Goal: Information Seeking & Learning: Learn about a topic

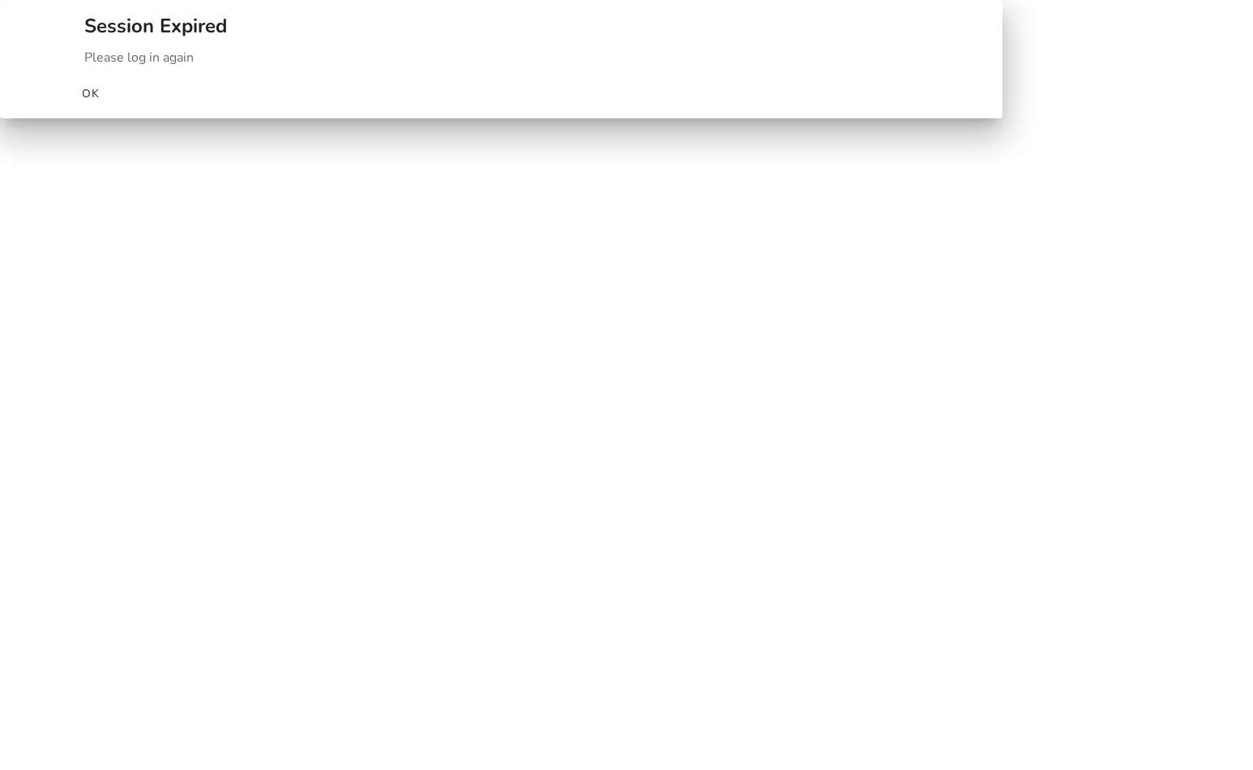
click at [101, 102] on span "OK" at bounding box center [91, 93] width 19 height 17
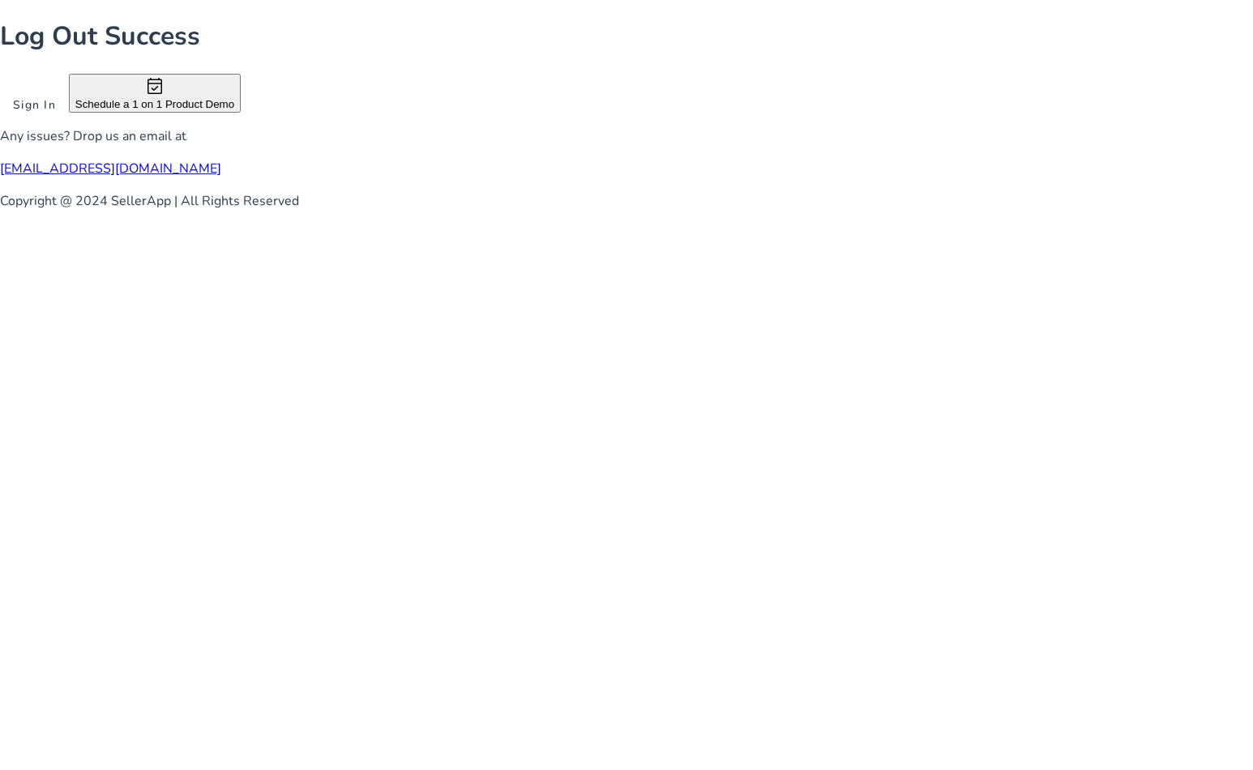
click at [56, 113] on span "Sign In" at bounding box center [34, 104] width 43 height 17
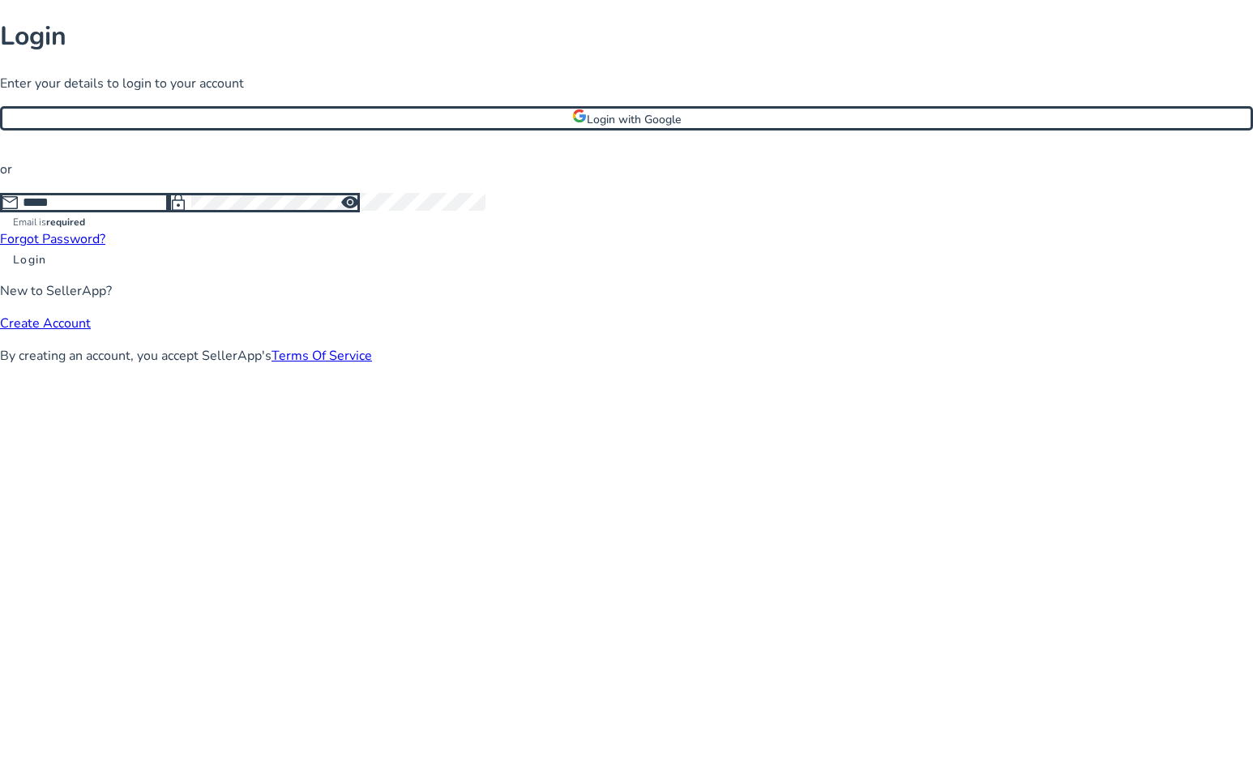
click at [546, 268] on form "mail Email is required lock visibility Forgot Password? Login" at bounding box center [626, 230] width 1253 height 76
click at [610, 127] on span "Login with Google" at bounding box center [634, 119] width 94 height 15
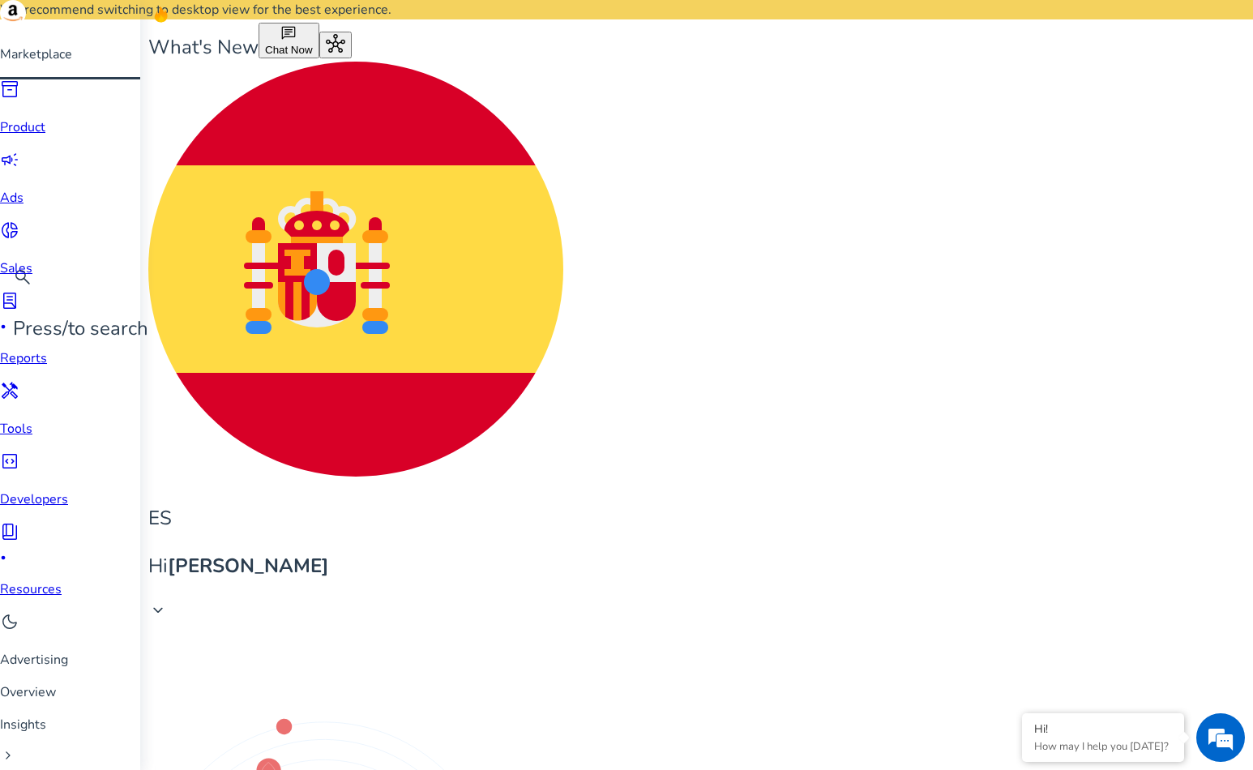
click at [44, 175] on div "campaign" at bounding box center [64, 162] width 128 height 25
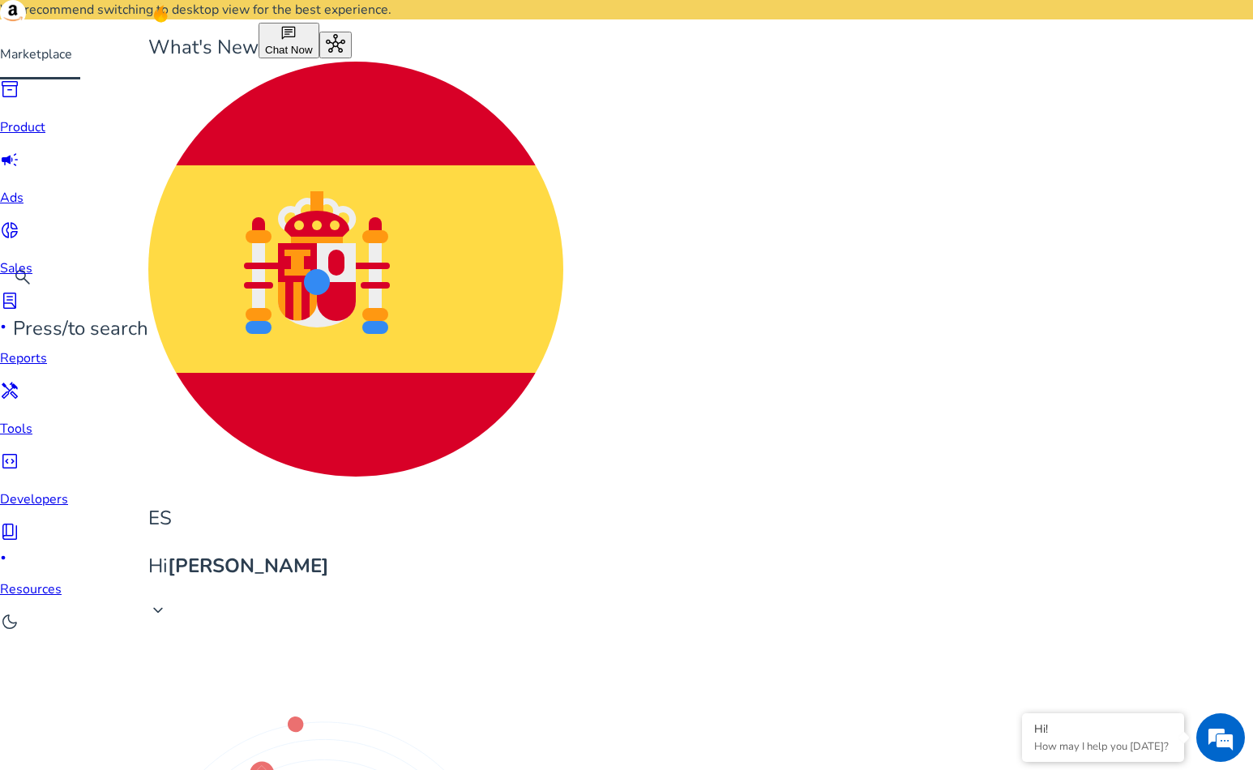
type input "**********"
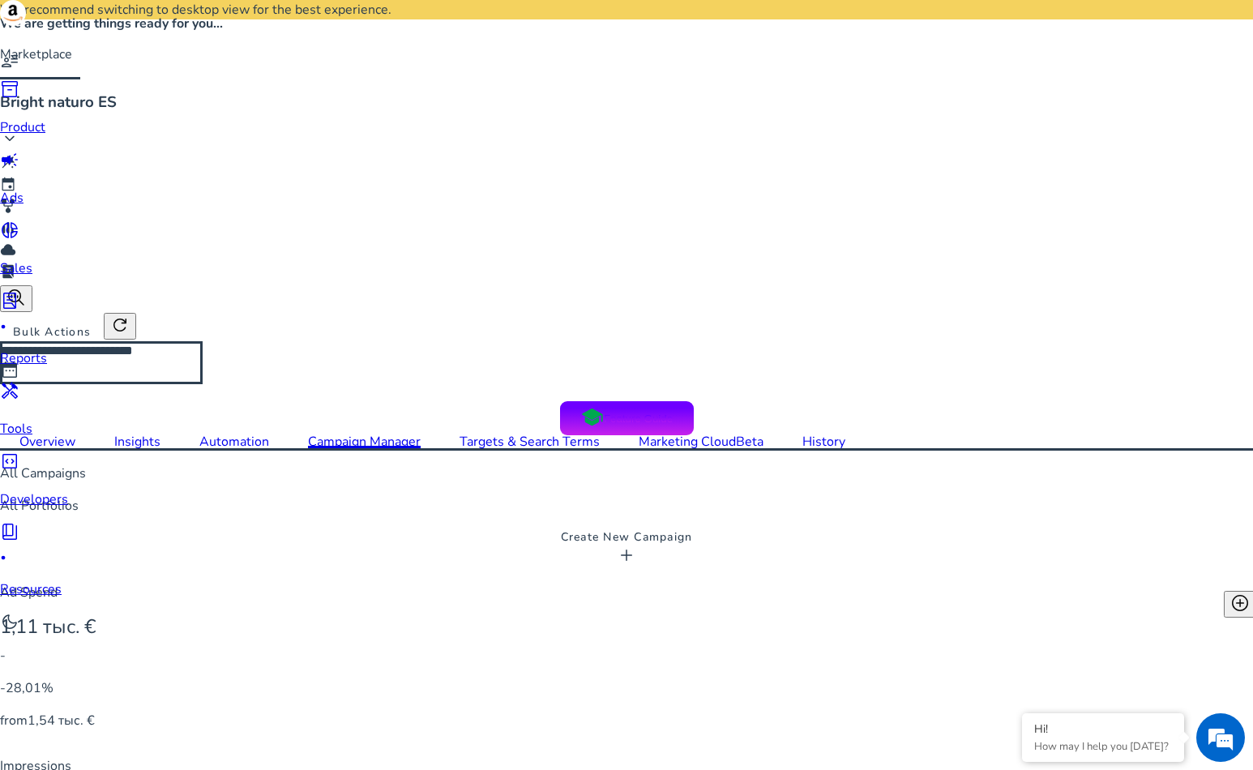
scroll to position [0, 385]
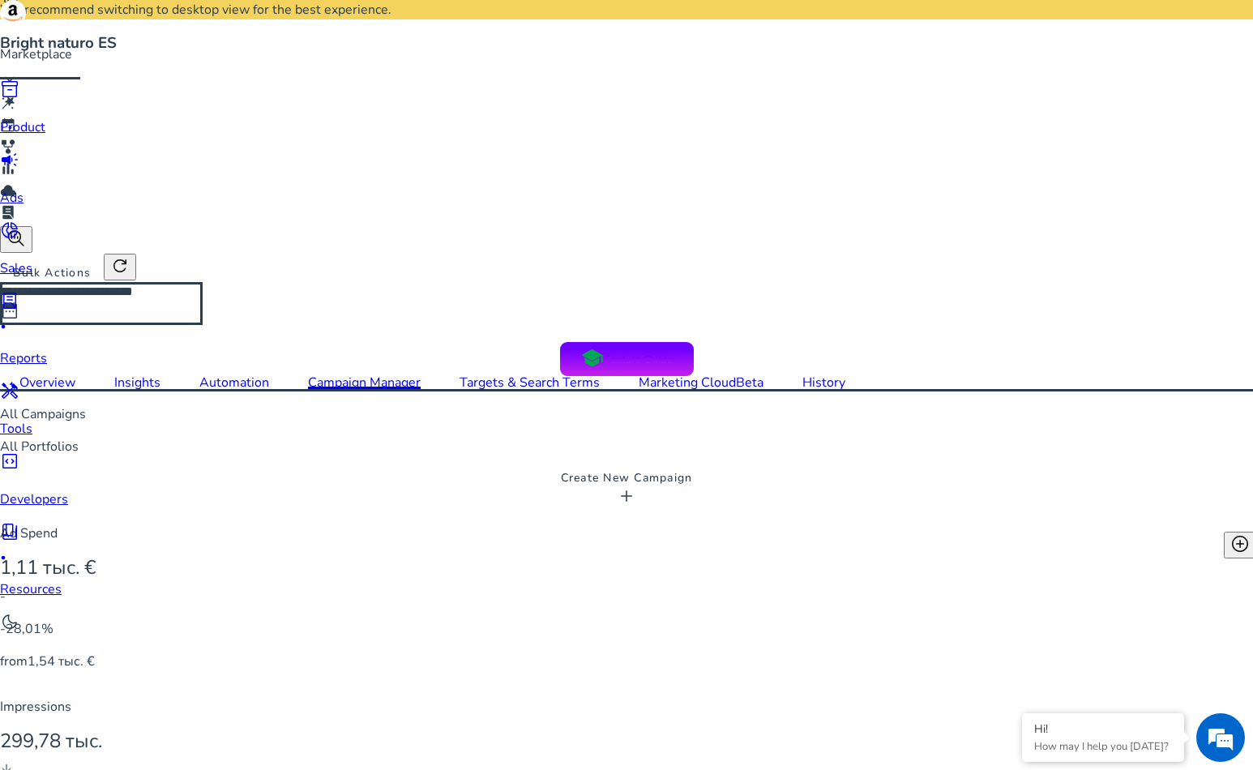
drag, startPoint x: 274, startPoint y: 230, endPoint x: 280, endPoint y: 223, distance: 9.2
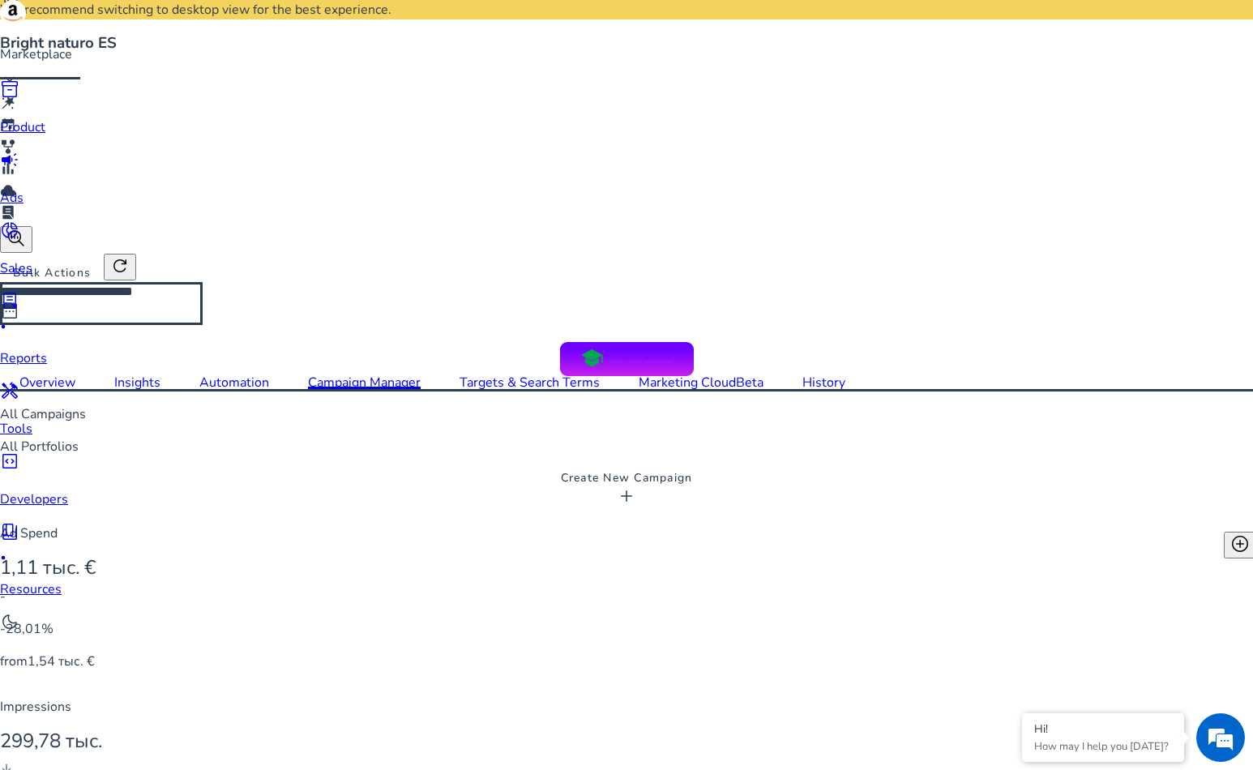
click at [191, 300] on span "Delivering" at bounding box center [184, 299] width 61 height 18
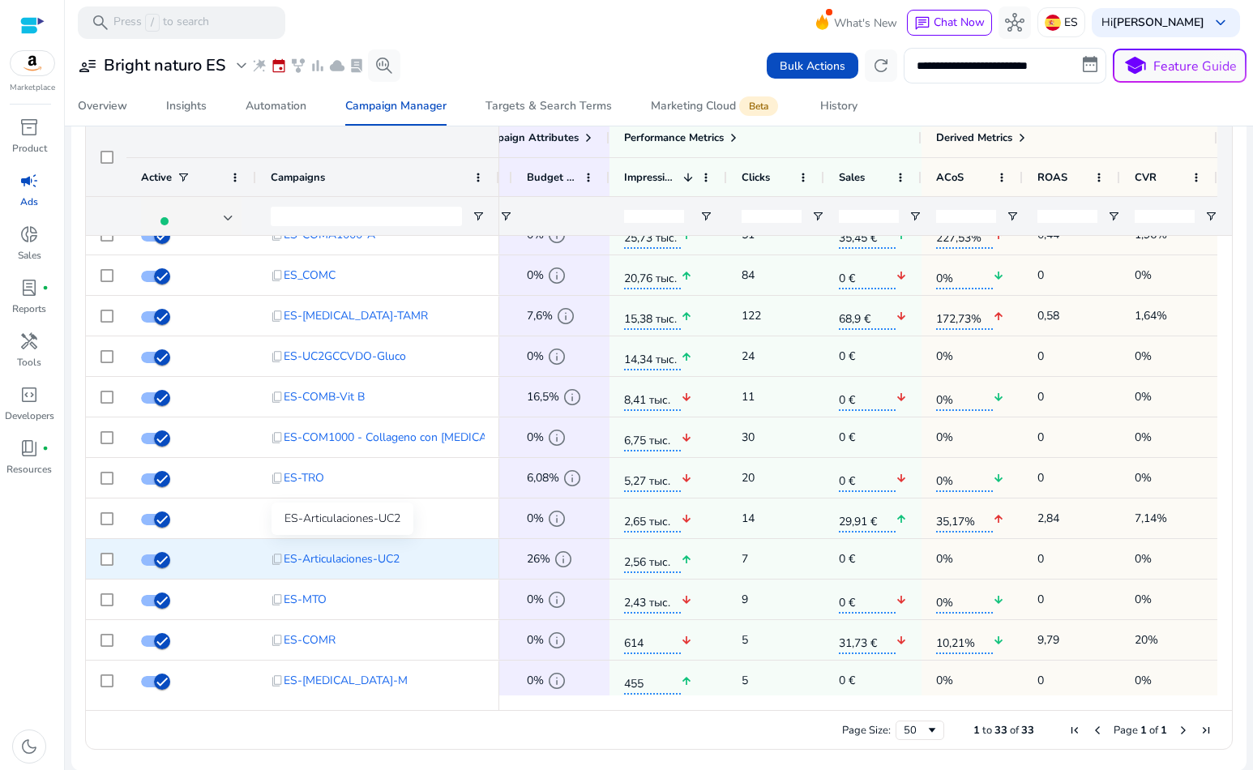
click at [349, 559] on span "ES-Articulaciones-UC2" at bounding box center [342, 558] width 116 height 33
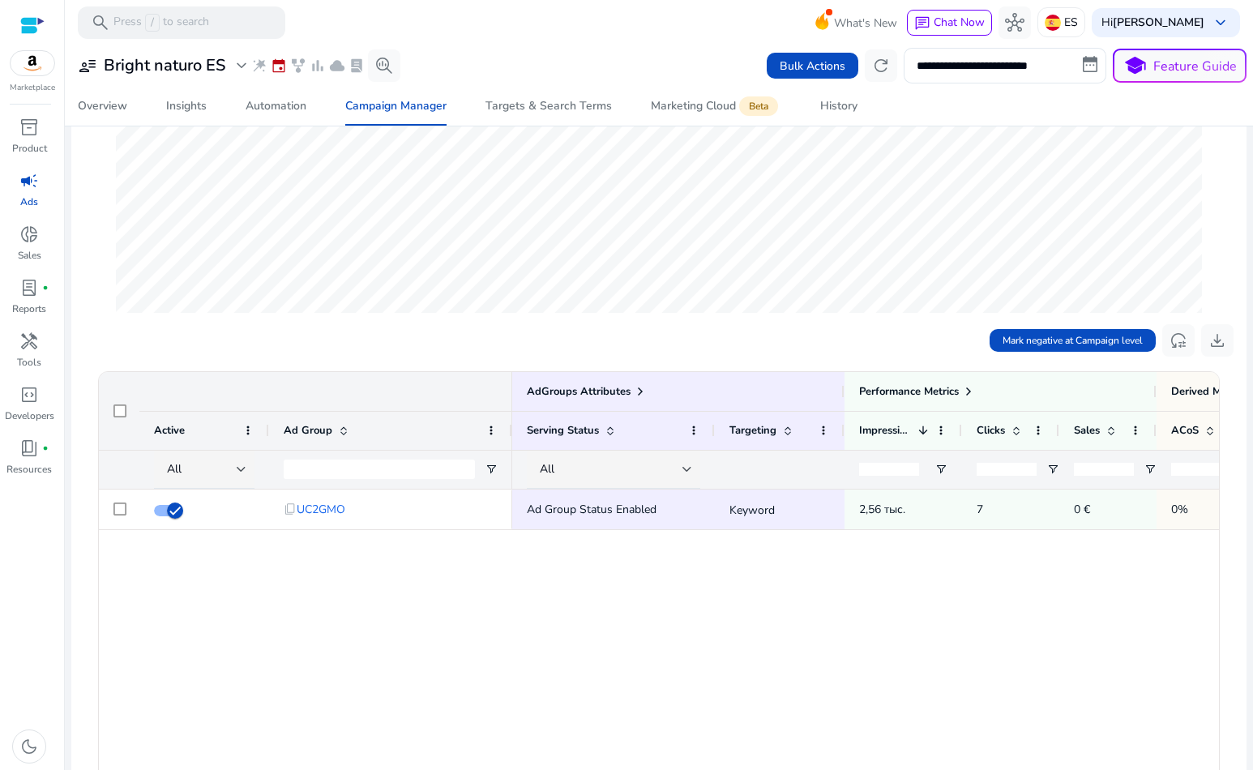
scroll to position [301, 0]
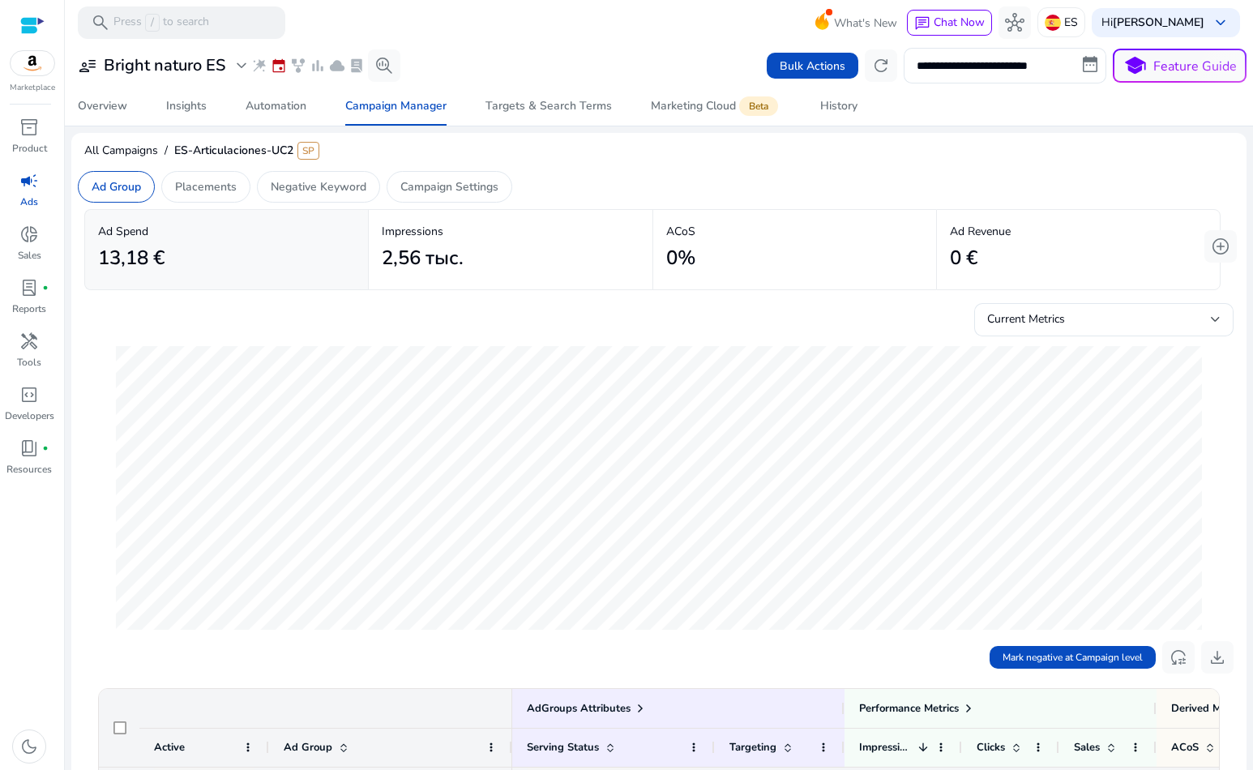
click at [426, 267] on h2 "2,56 тыс." at bounding box center [423, 258] width 82 height 24
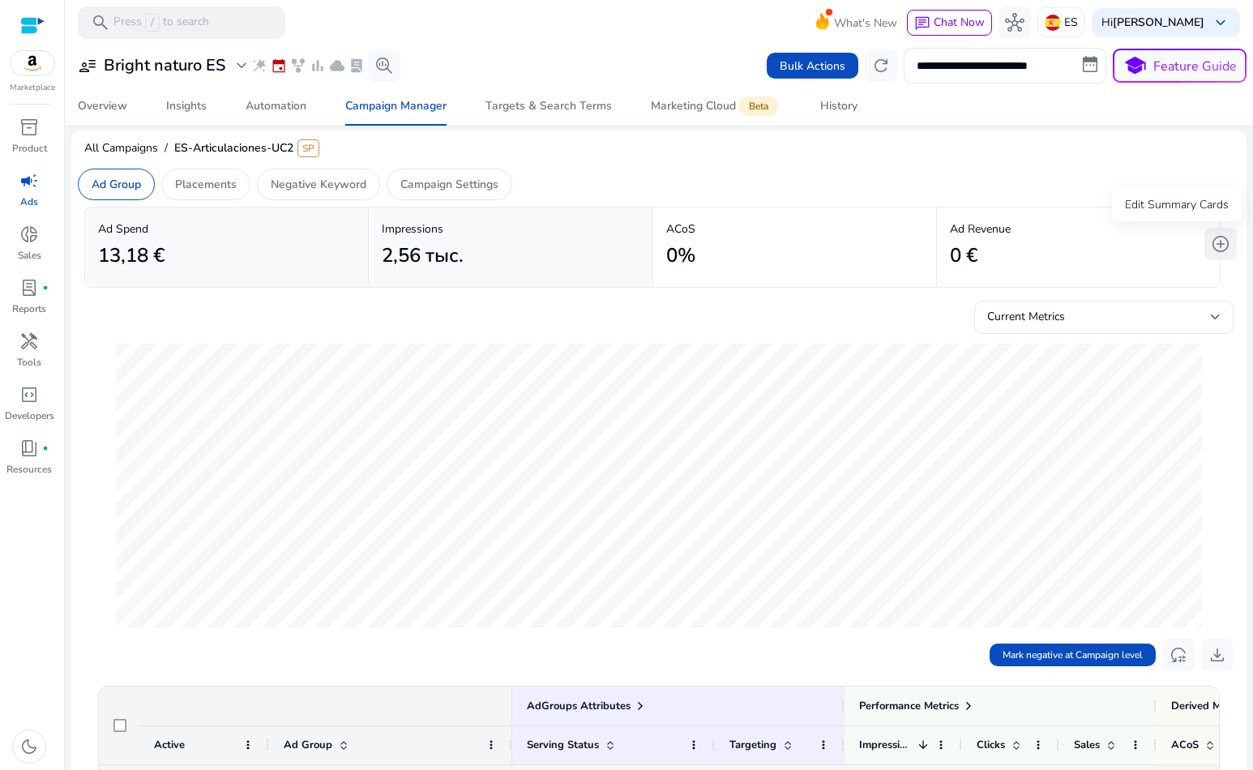
click at [1211, 242] on span "add_circle" at bounding box center [1220, 243] width 19 height 19
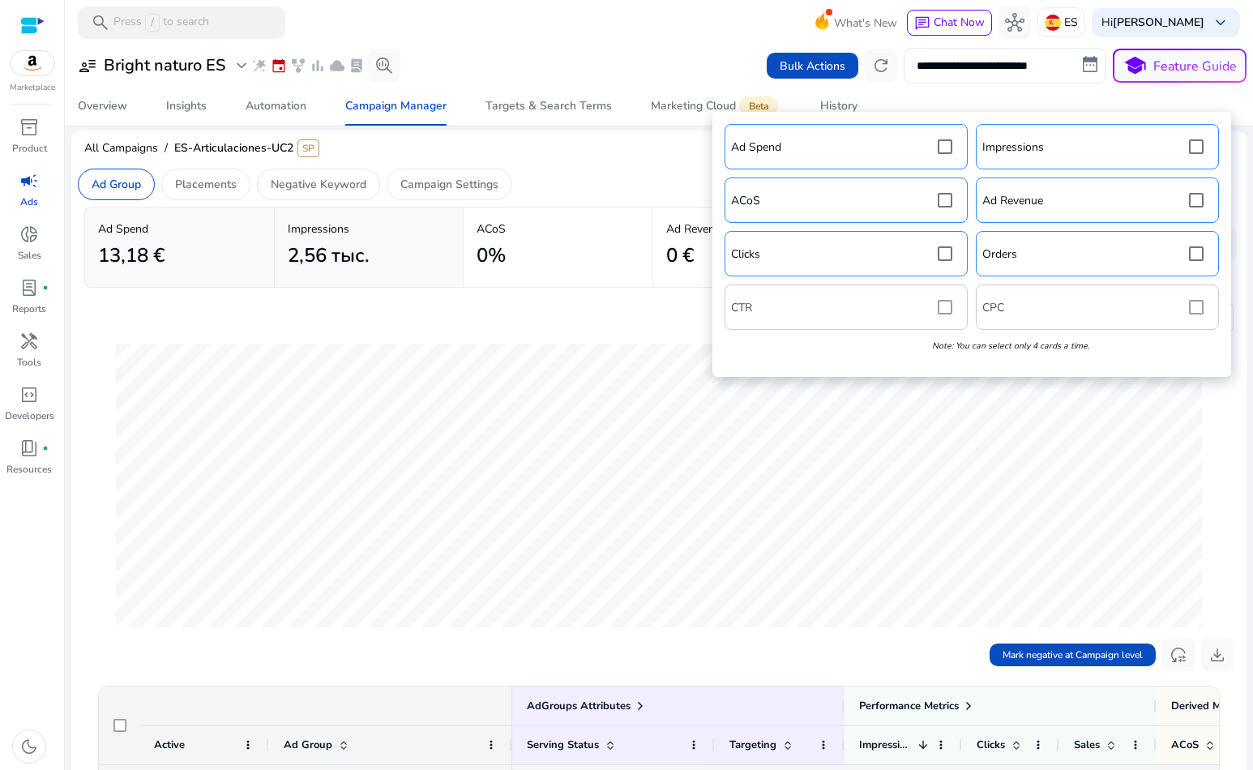
click at [941, 310] on div "Ad Spend Impressions ACoS Ad Revenue Clicks Orders CTR CPC Note: You can select…" at bounding box center [972, 244] width 503 height 249
click at [940, 305] on div "Ad Spend Impressions ACoS Ad Revenue Clicks Orders CTR CPC Note: You can select…" at bounding box center [972, 244] width 503 height 249
click at [942, 311] on div "Ad Spend Impressions ACoS Ad Revenue Clicks Orders CTR CPC Note: You can select…" at bounding box center [972, 244] width 503 height 249
click at [944, 307] on div "Ad Spend Impressions ACoS Ad Revenue Clicks Orders CTR CPC Note: You can select…" at bounding box center [972, 244] width 503 height 249
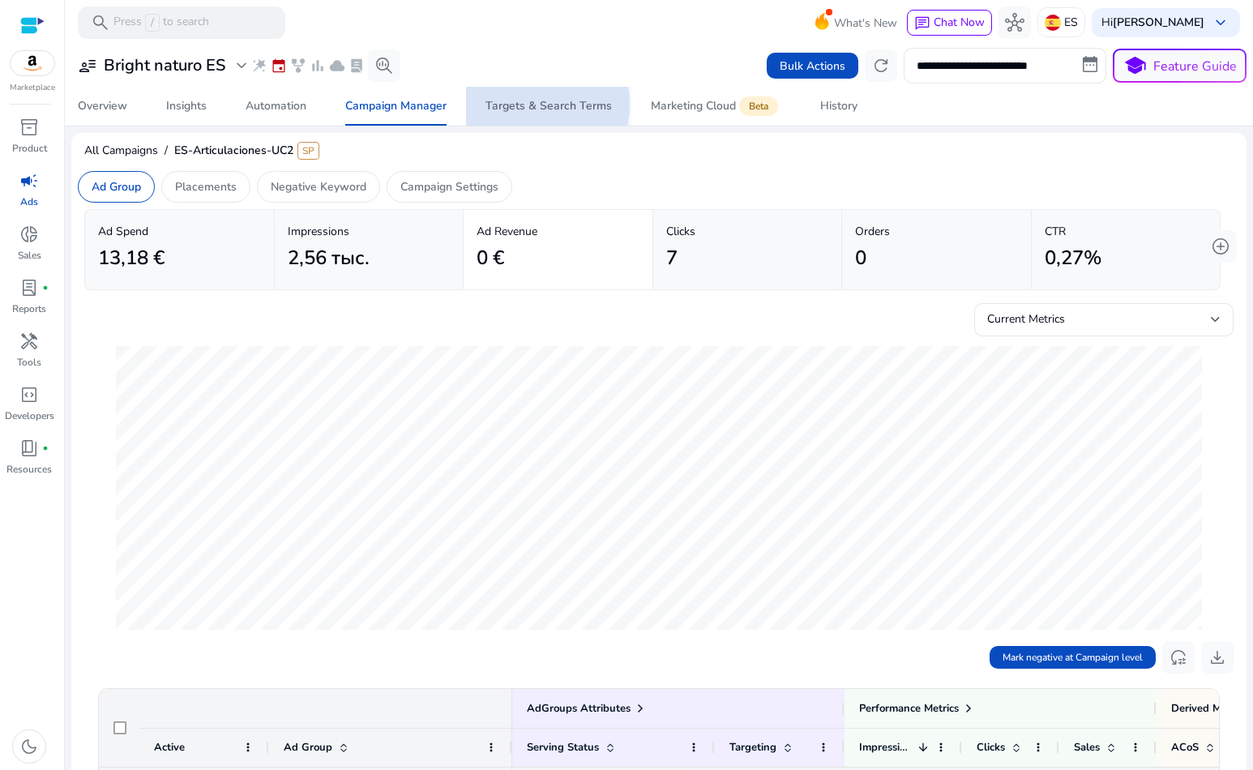
click at [525, 104] on div "Targets & Search Terms" at bounding box center [548, 106] width 126 height 11
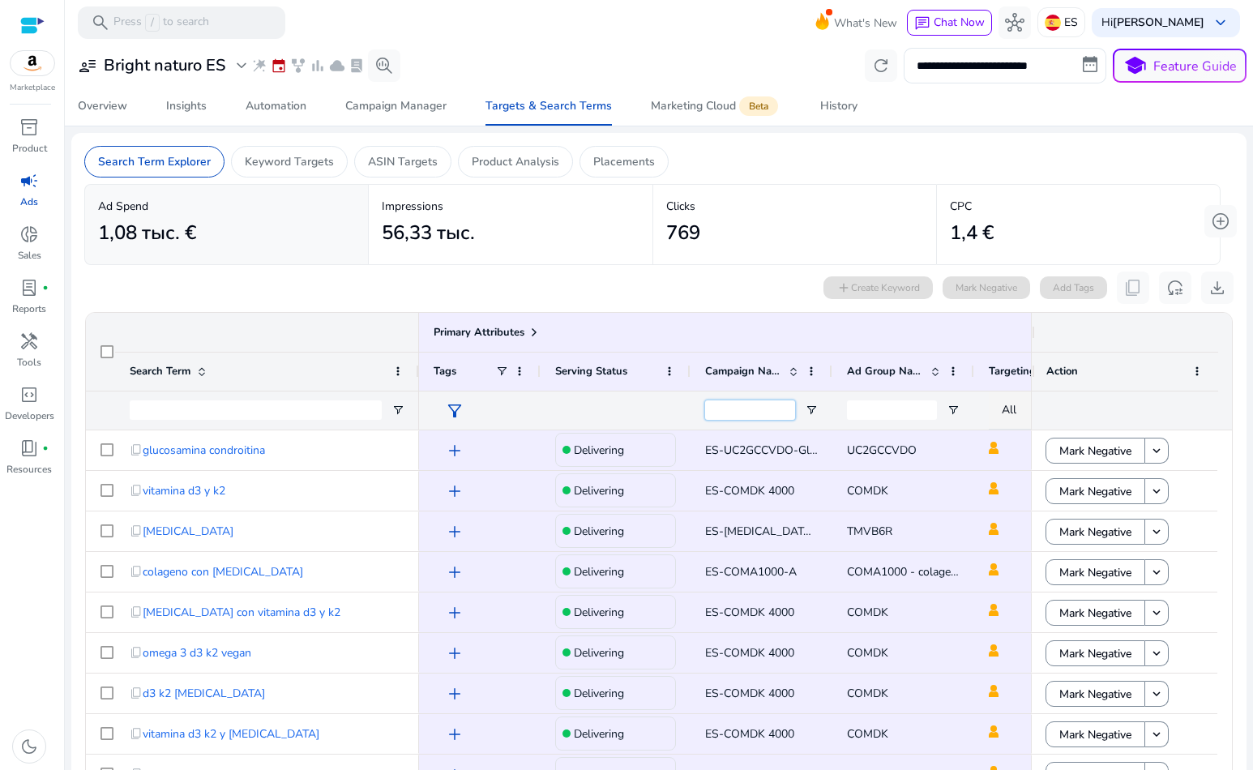
click at [780, 408] on input "Campaign Name Filter Input" at bounding box center [750, 409] width 90 height 19
click at [389, 167] on p "ASIN Targets" at bounding box center [403, 161] width 70 height 17
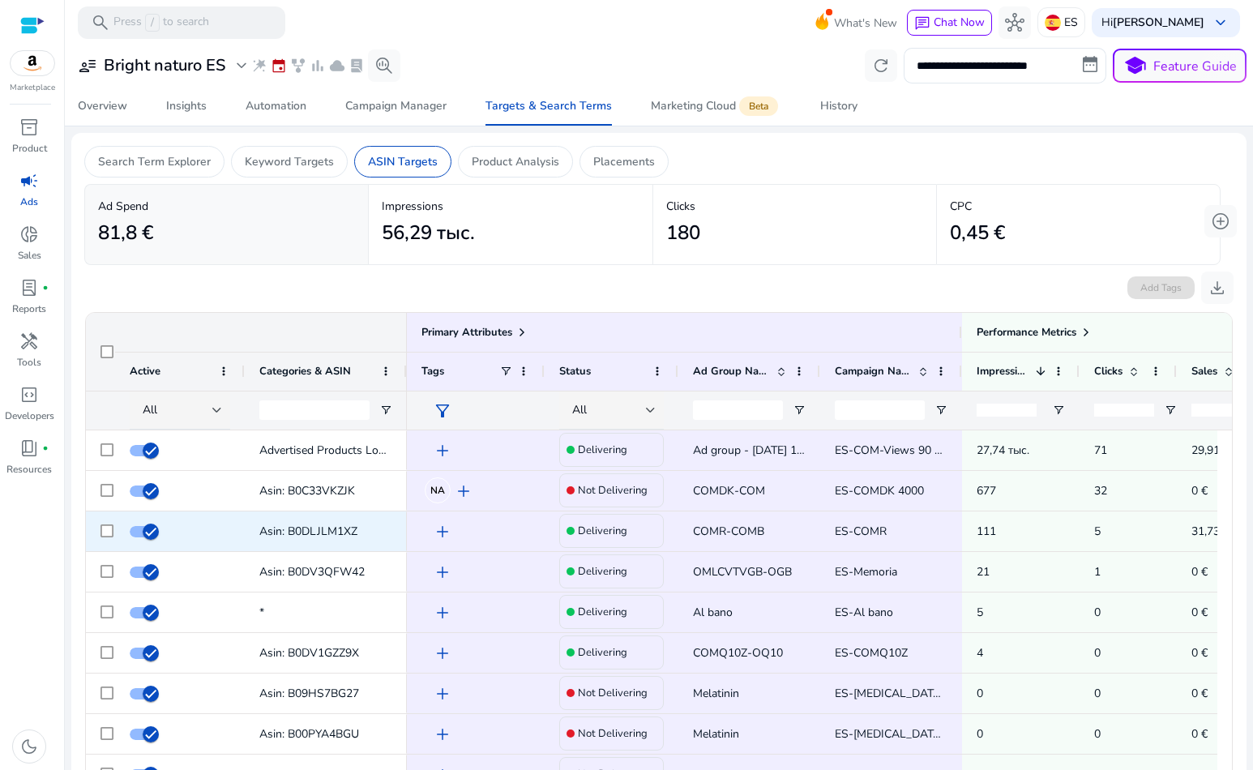
scroll to position [35, 0]
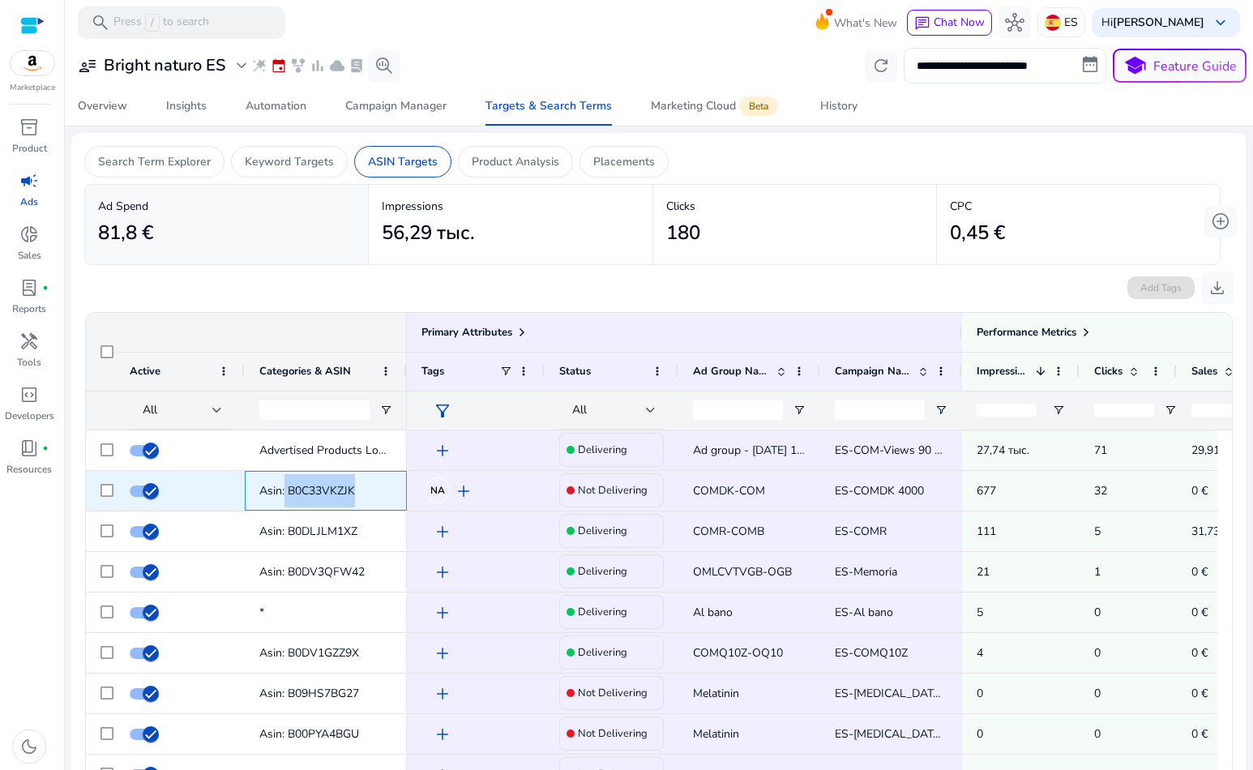
drag, startPoint x: 354, startPoint y: 487, endPoint x: 309, endPoint y: 511, distance: 51.1
click at [285, 486] on span "Asin: B0C33VKZJK" at bounding box center [307, 490] width 96 height 15
copy span "B0C33VKZJK"
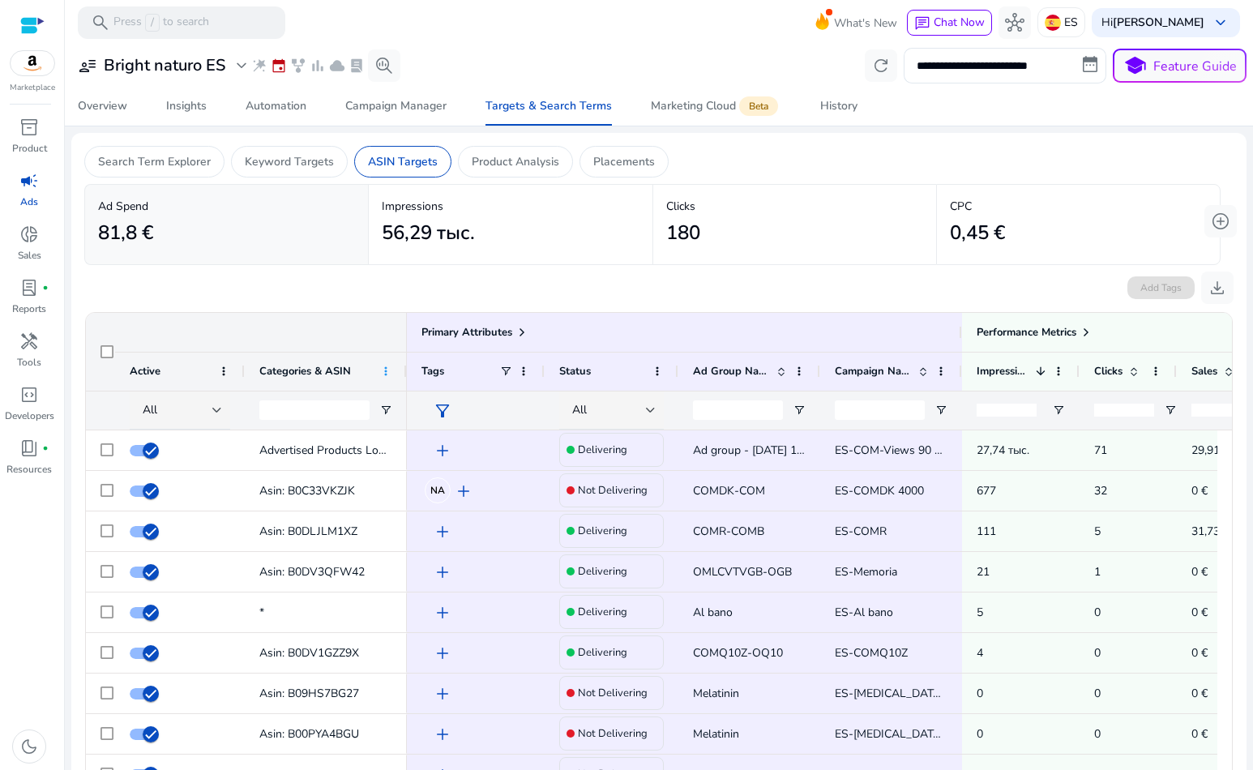
click at [385, 370] on span at bounding box center [385, 371] width 13 height 13
click at [340, 402] on input "Categories & ASIN Filter Input" at bounding box center [314, 409] width 110 height 19
click at [337, 407] on input "Categories & ASIN Filter Input" at bounding box center [314, 409] width 110 height 19
paste input "**********"
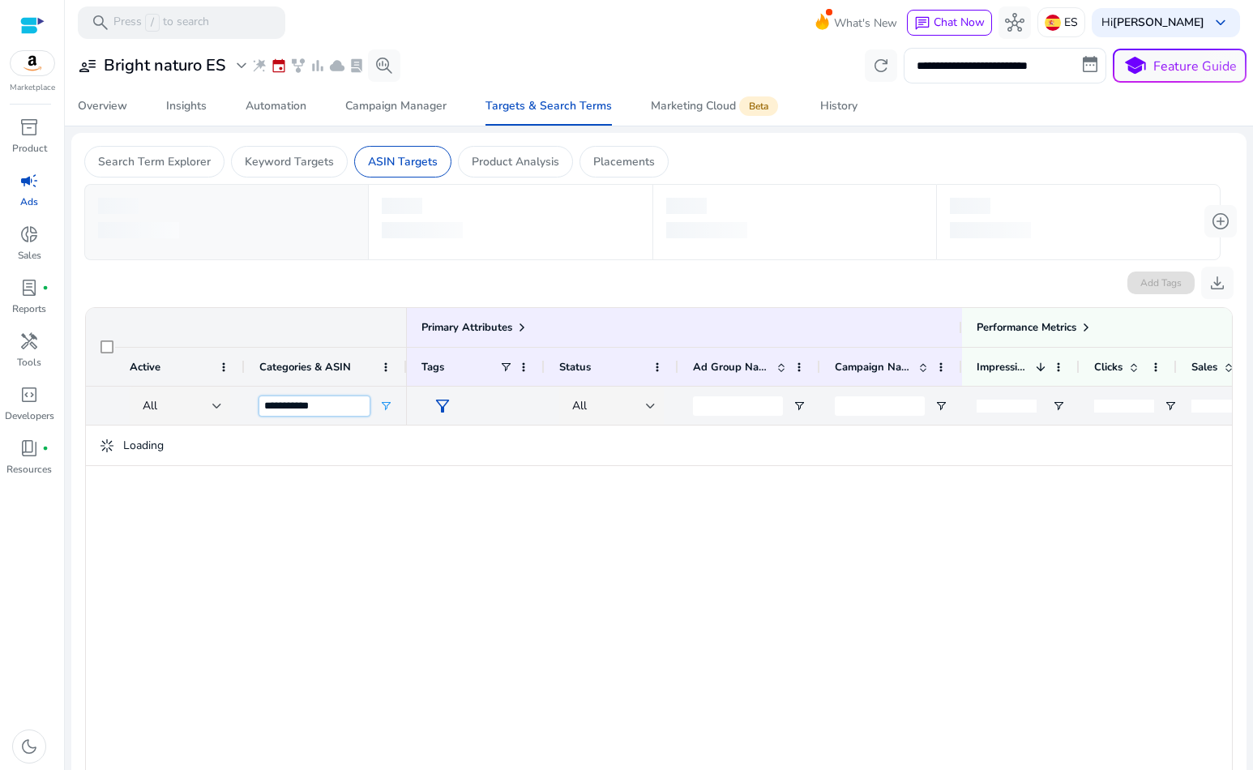
type input "**********"
click at [386, 404] on span "Open Filter Menu" at bounding box center [385, 406] width 13 height 13
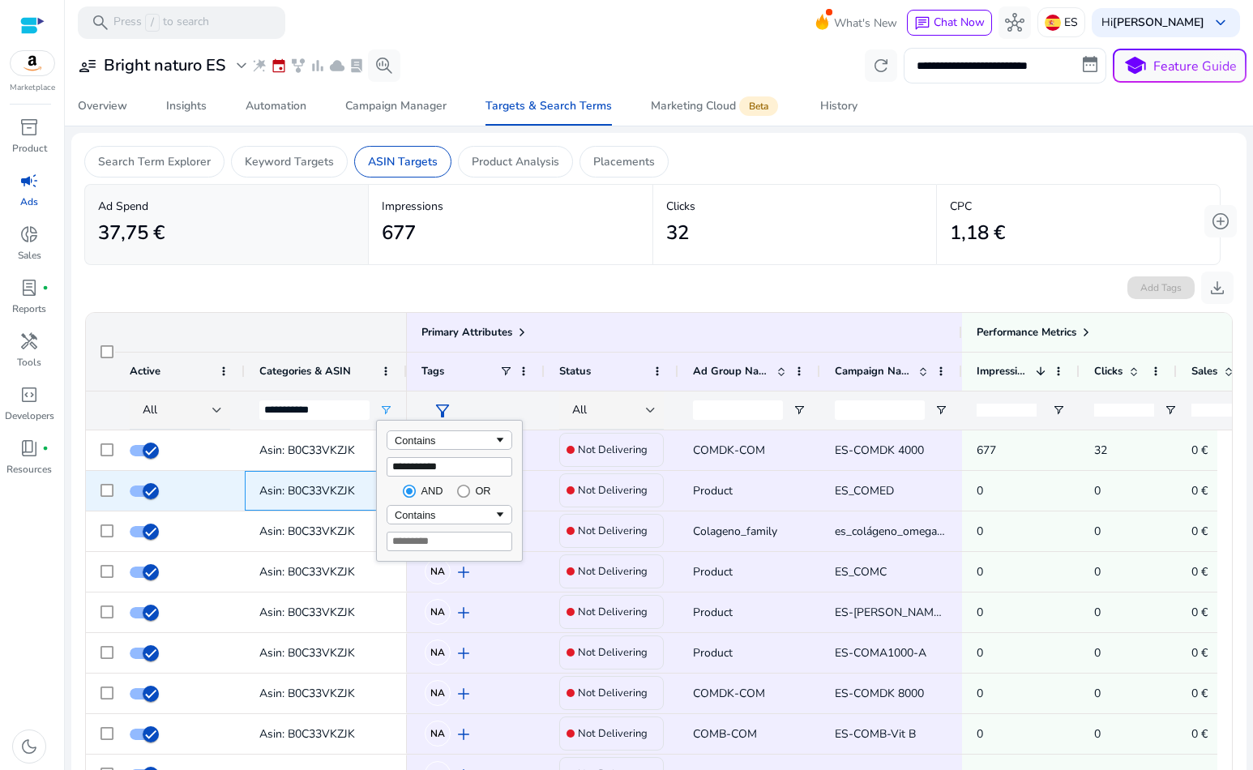
click at [366, 477] on span "Asin: B0C33VKZJK" at bounding box center [325, 490] width 133 height 33
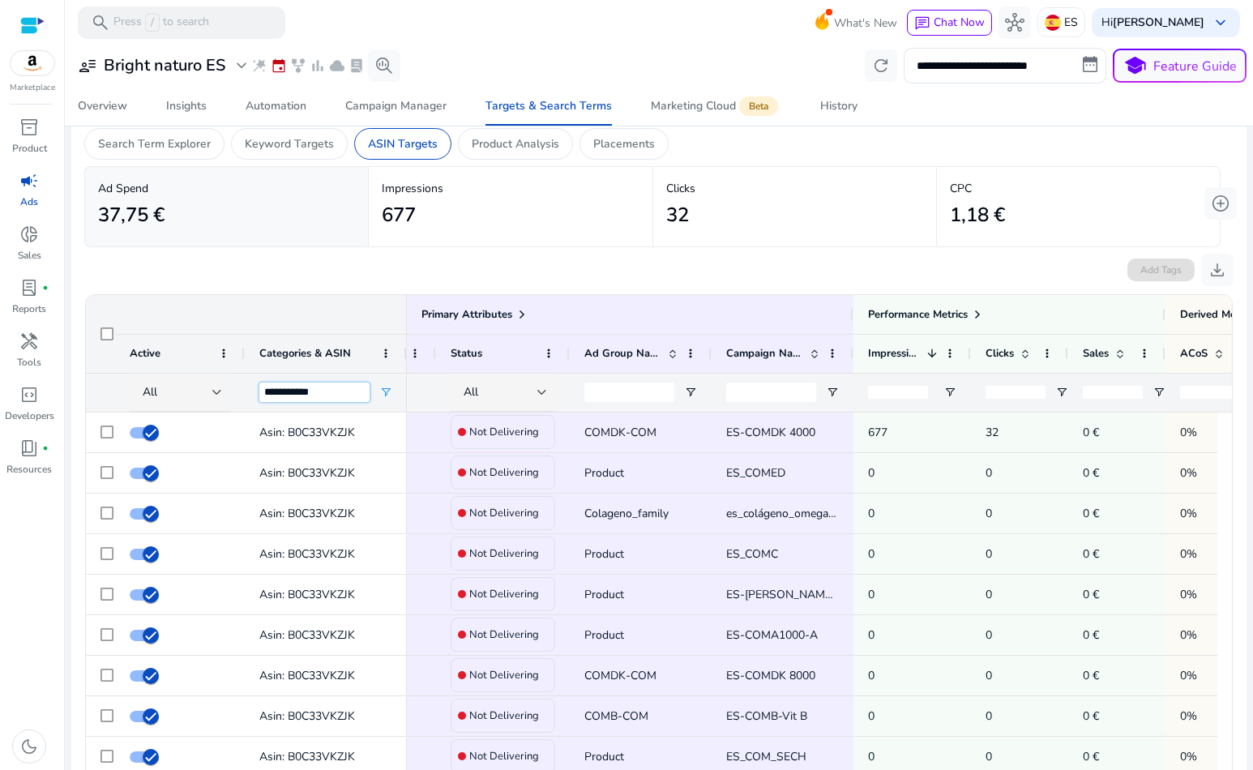
drag, startPoint x: 341, startPoint y: 391, endPoint x: 248, endPoint y: 387, distance: 93.3
click at [203, 381] on div "**********" at bounding box center [246, 392] width 321 height 39
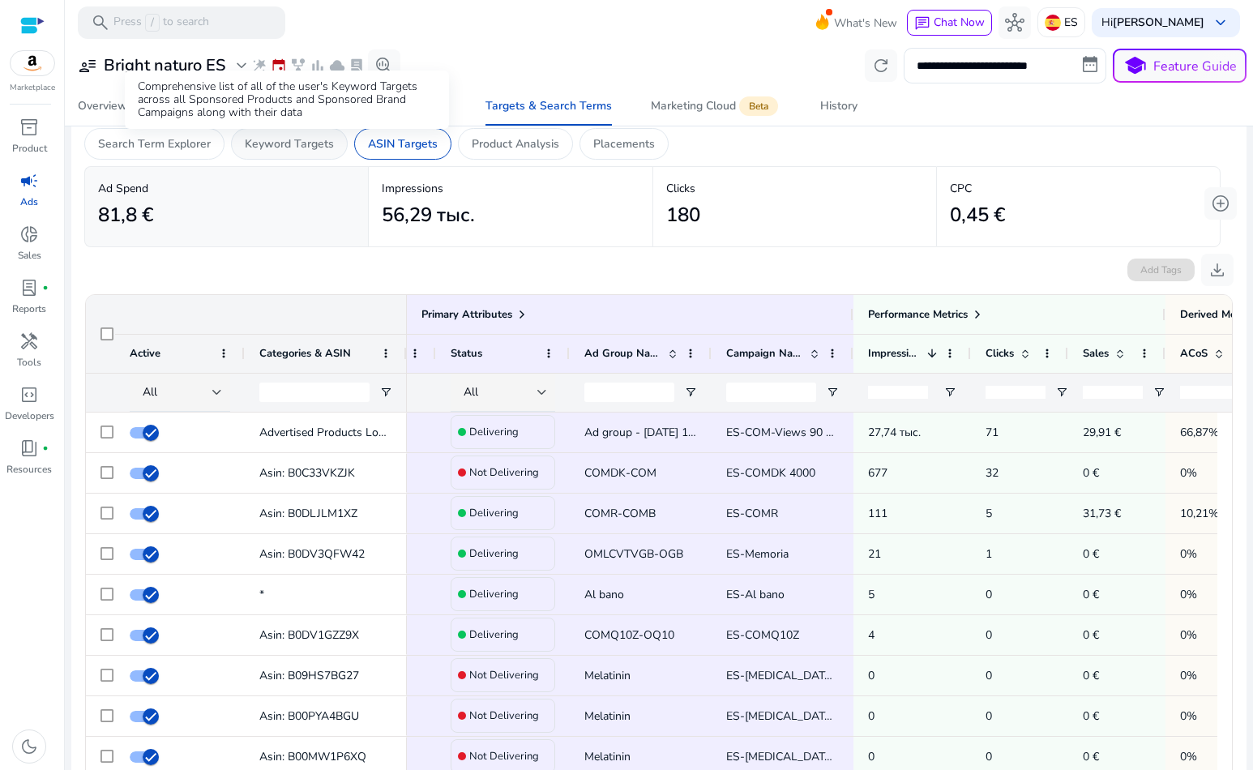
click at [265, 144] on p "Keyword Targets" at bounding box center [289, 143] width 89 height 17
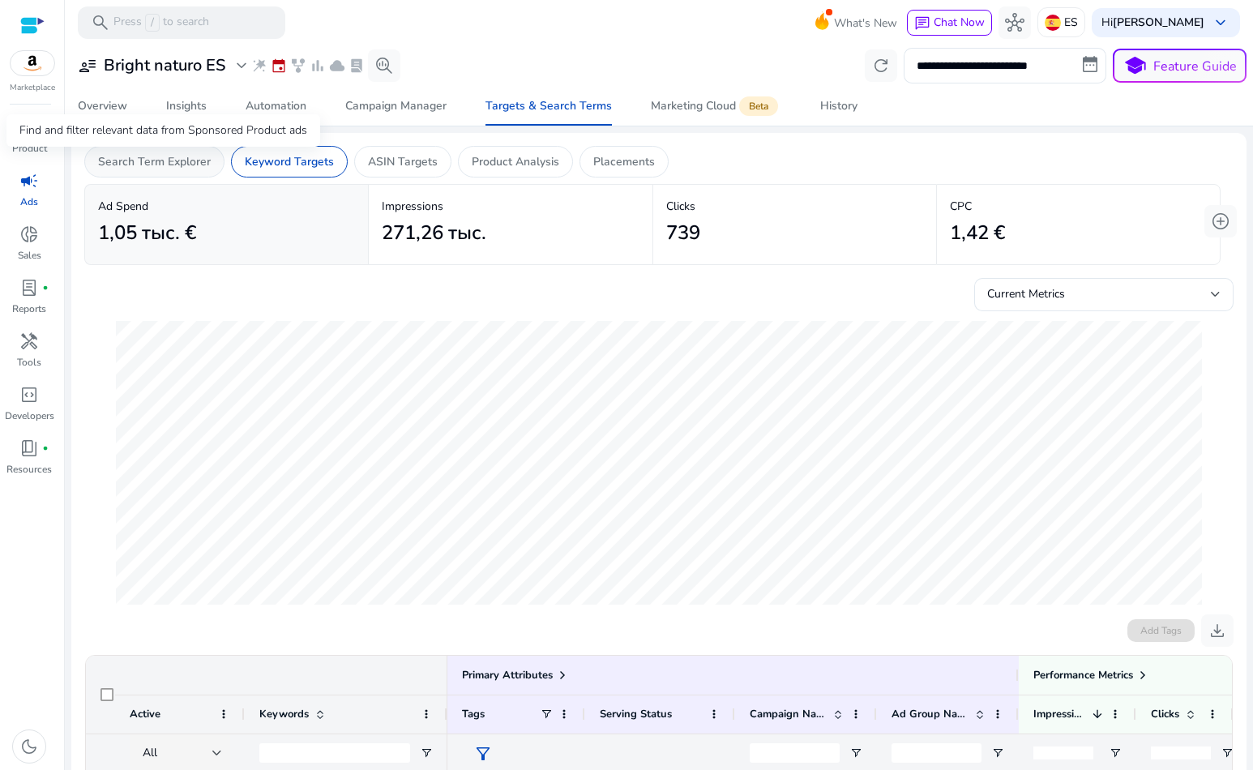
click at [175, 163] on p "Search Term Explorer" at bounding box center [154, 161] width 113 height 17
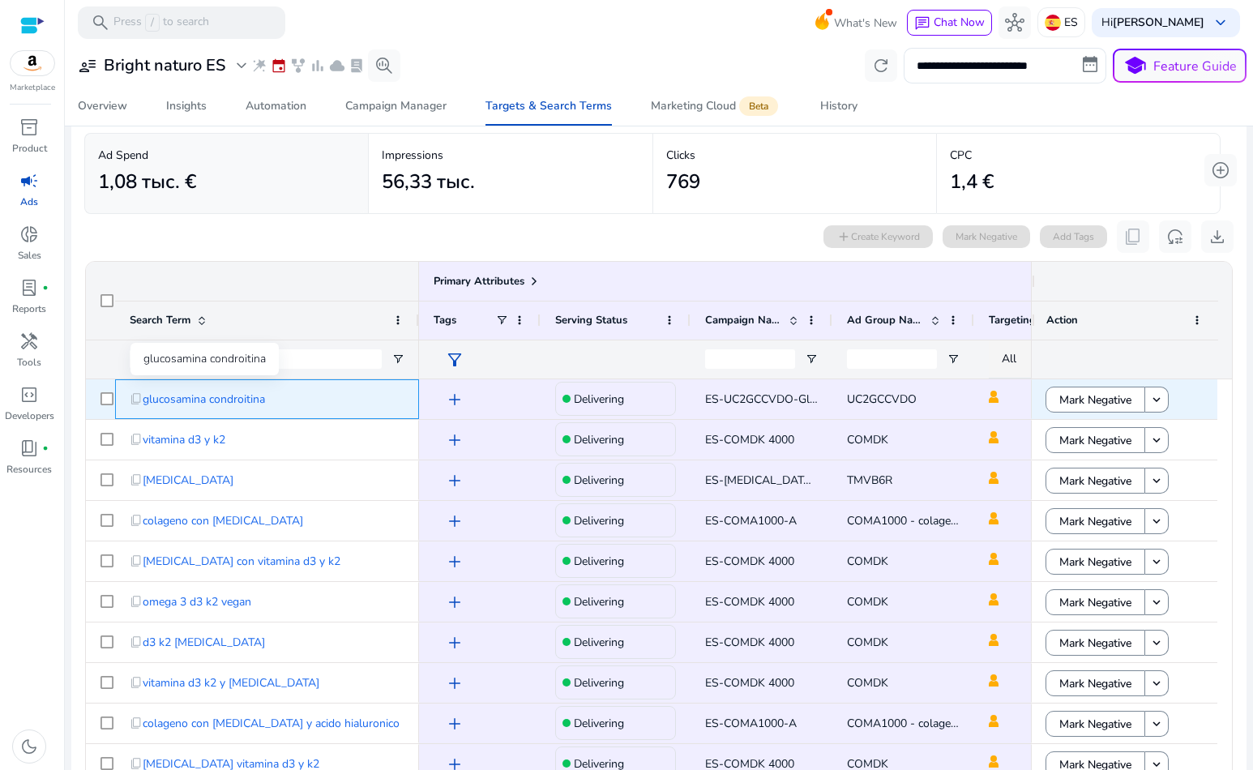
click at [254, 398] on span "glucosamina condroitina" at bounding box center [204, 399] width 122 height 33
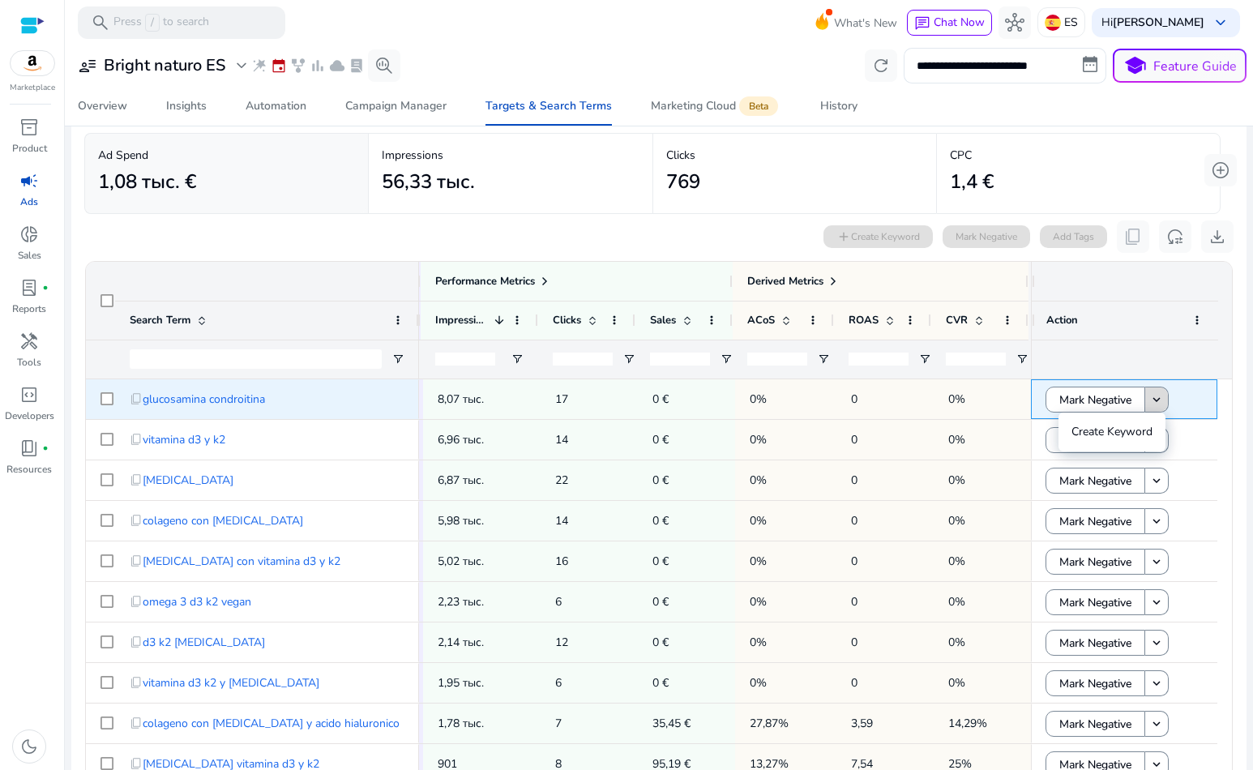
click at [1157, 403] on mat-icon "keyboard_arrow_down" at bounding box center [1156, 399] width 15 height 15
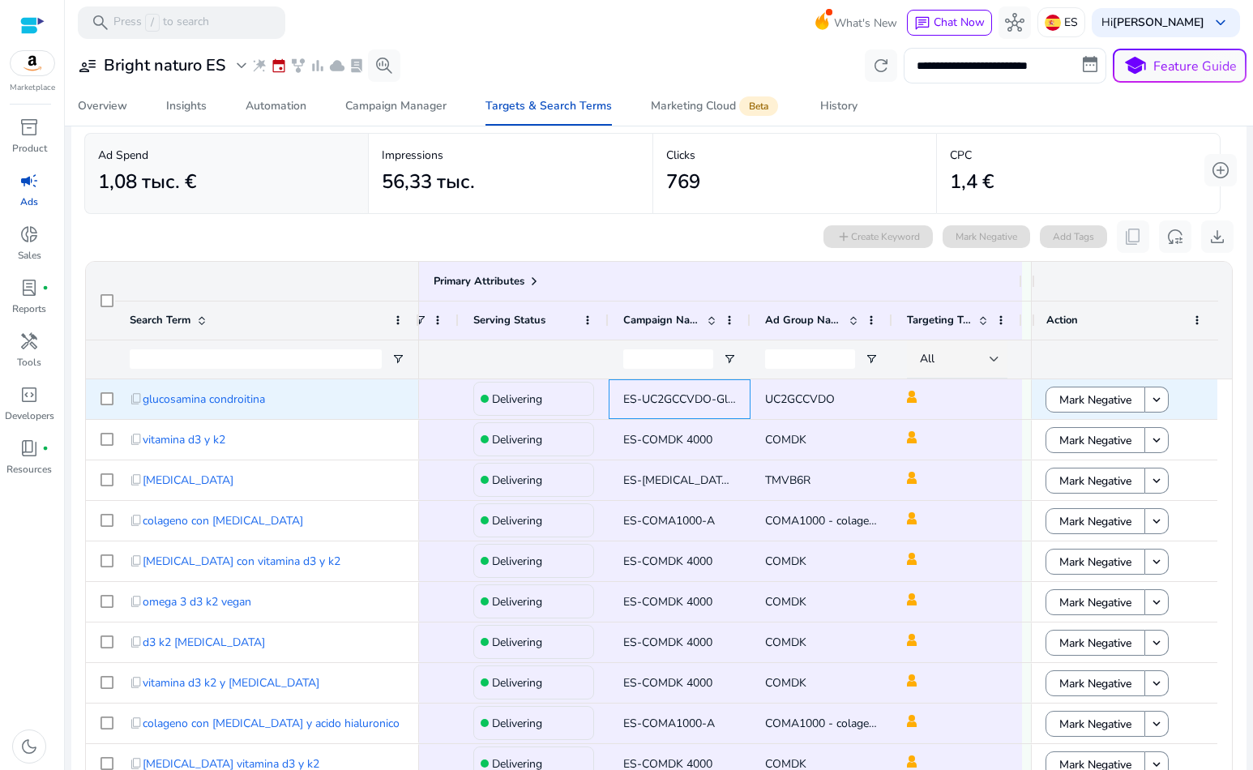
click at [678, 394] on span "ES-UC2GCCVDO-Gluco" at bounding box center [684, 398] width 122 height 15
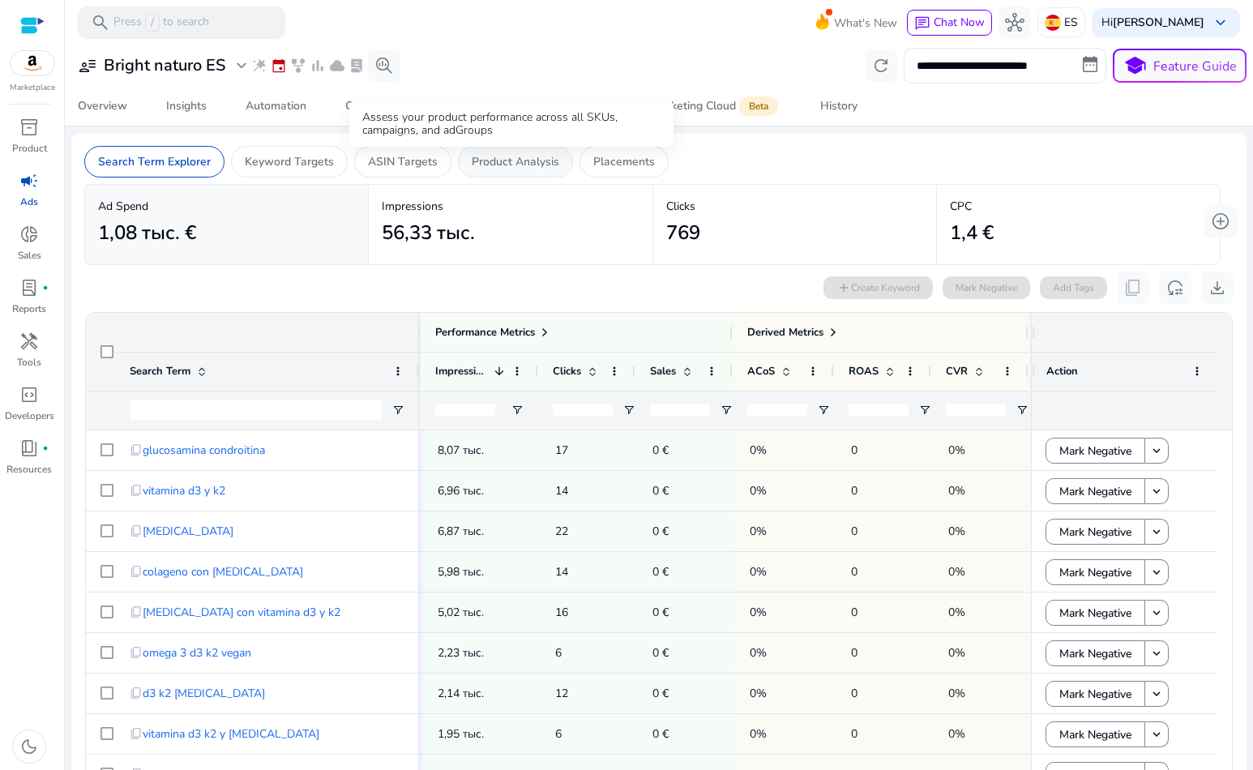
click at [510, 164] on p "Product Analysis" at bounding box center [516, 161] width 88 height 17
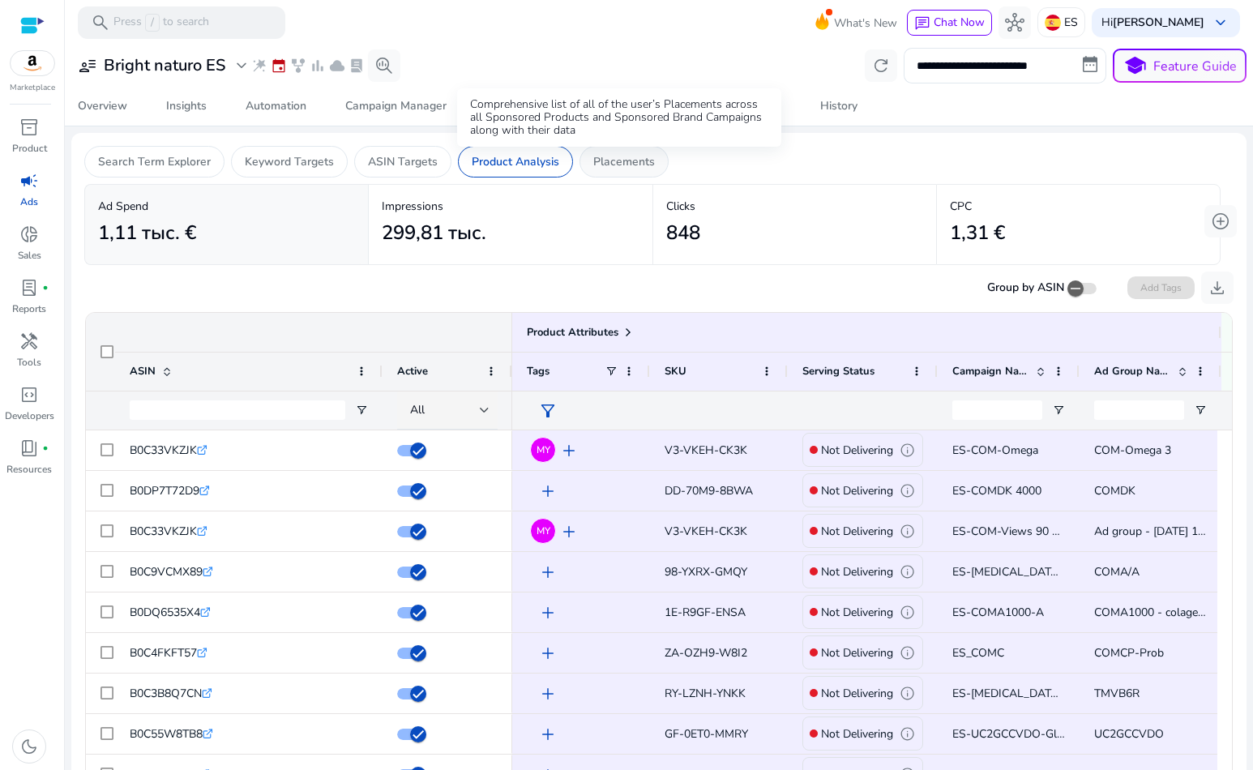
click at [607, 169] on p "Placements" at bounding box center [624, 161] width 62 height 17
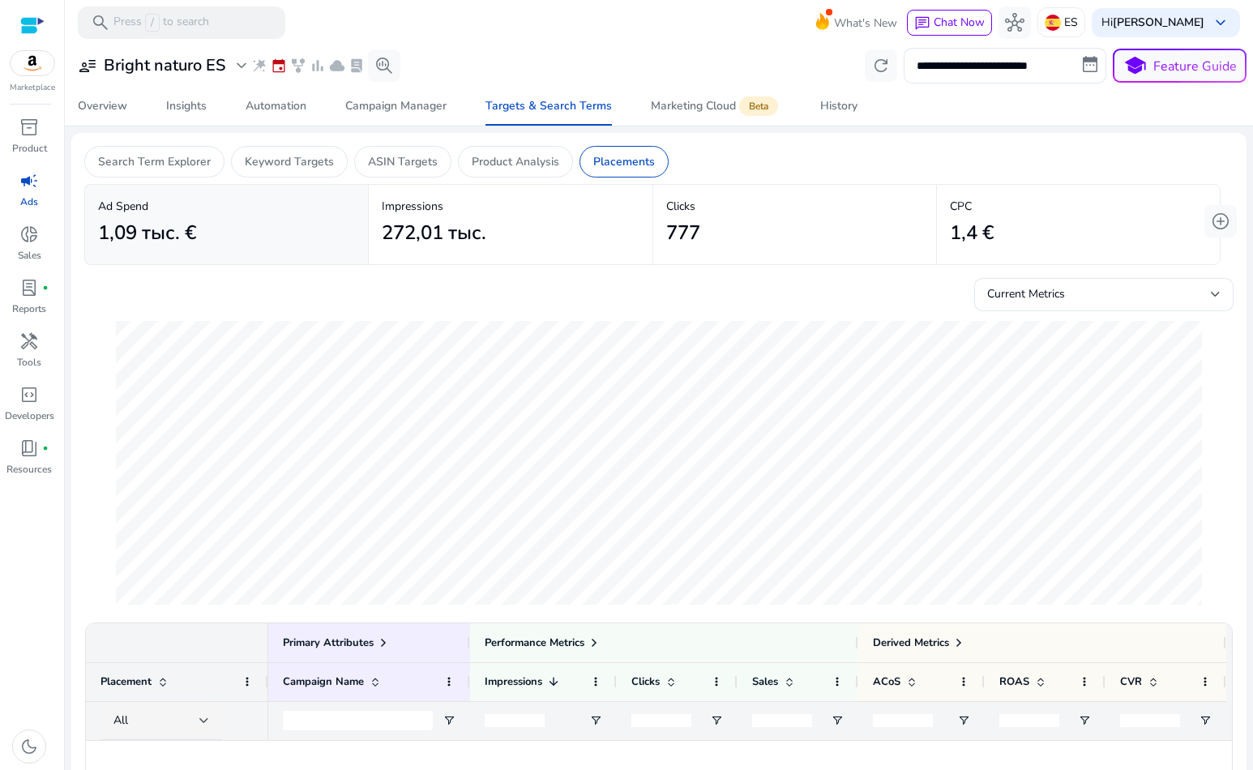
scroll to position [648, 0]
